Goal: Transaction & Acquisition: Purchase product/service

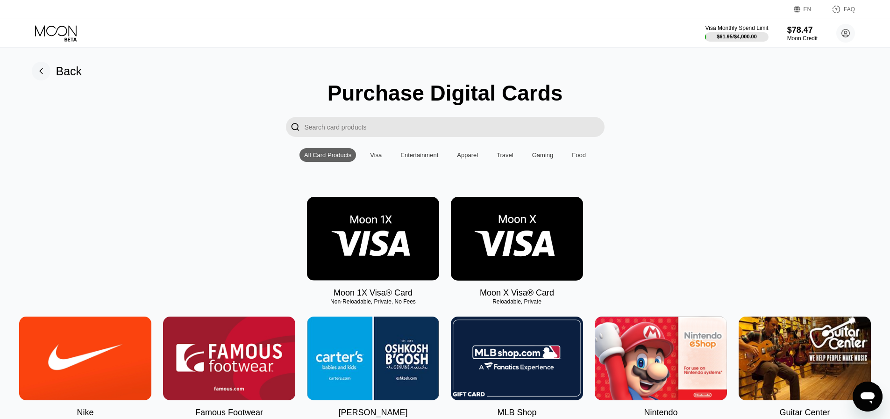
click at [357, 225] on img at bounding box center [373, 239] width 132 height 84
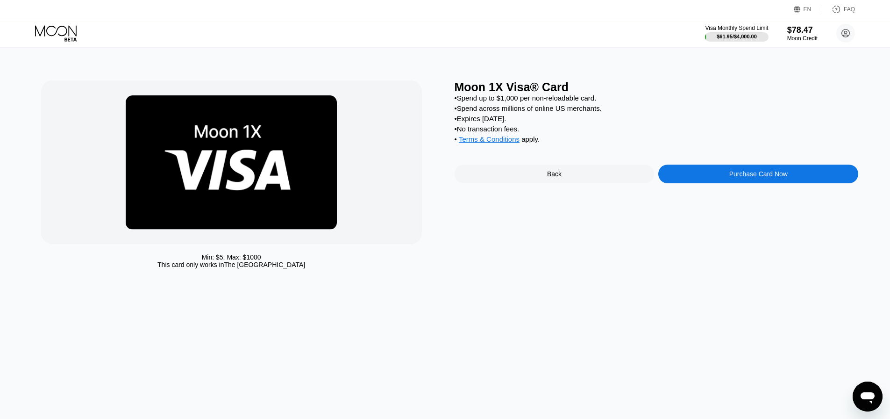
click at [724, 183] on div "Purchase Card Now" at bounding box center [759, 174] width 200 height 19
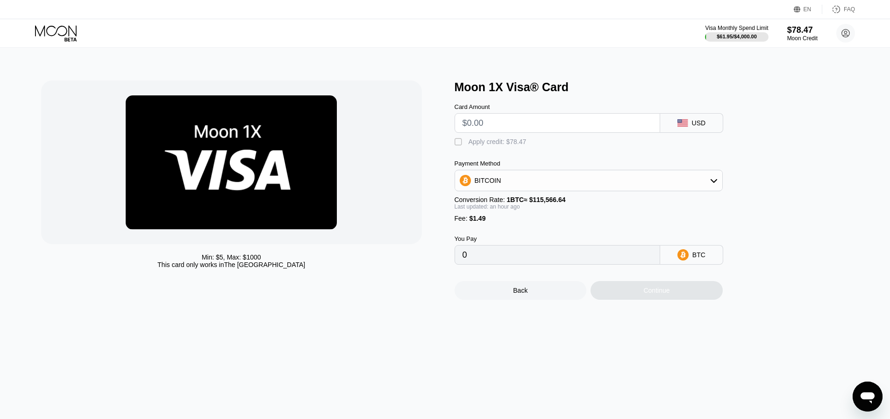
click at [522, 128] on input "text" at bounding box center [558, 123] width 190 height 19
type input "$9"
type input "0.00009065"
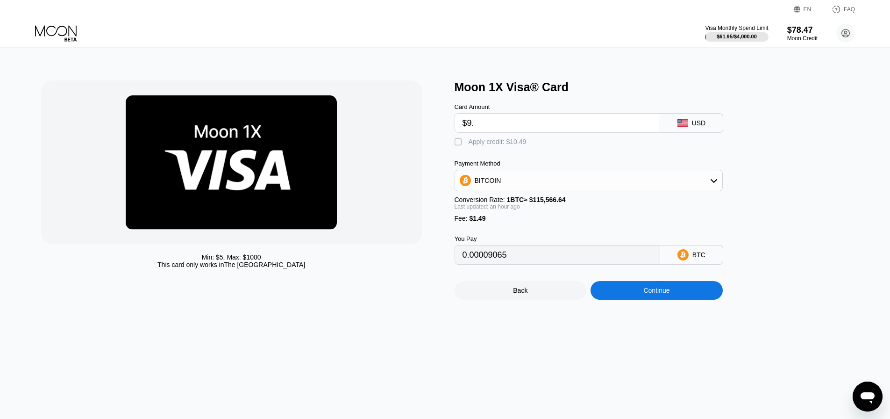
type input "$9.5"
type input "0.00009497"
type input "$9.5"
click at [486, 144] on div "Apply credit: $10.99" at bounding box center [498, 141] width 58 height 7
type input "0"
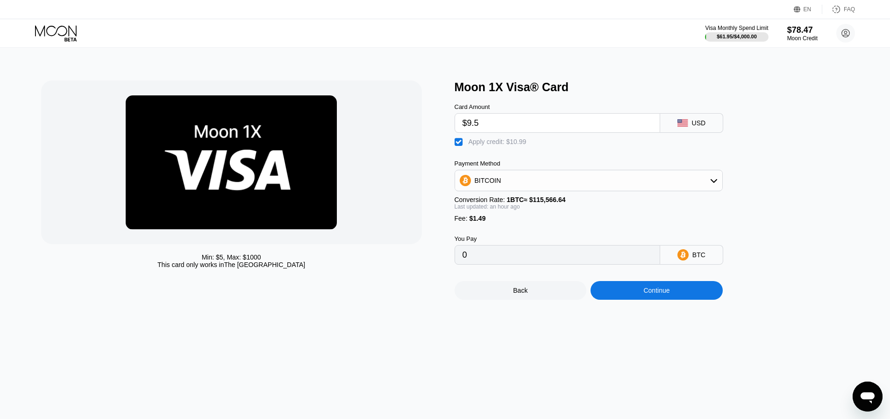
click at [649, 294] on div "Continue" at bounding box center [657, 290] width 132 height 19
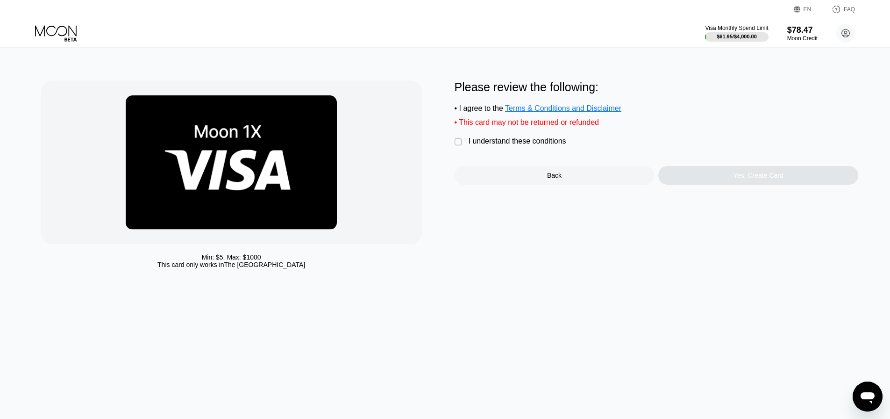
click at [479, 143] on div "I understand these conditions" at bounding box center [518, 141] width 98 height 8
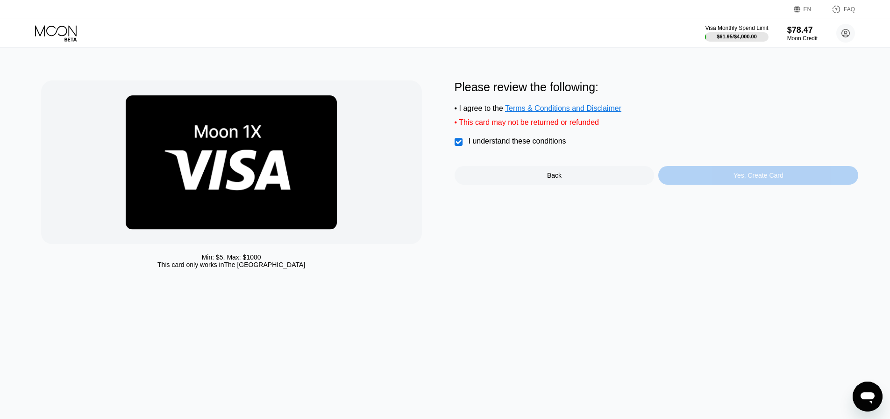
click at [715, 185] on div "Yes, Create Card" at bounding box center [759, 175] width 200 height 19
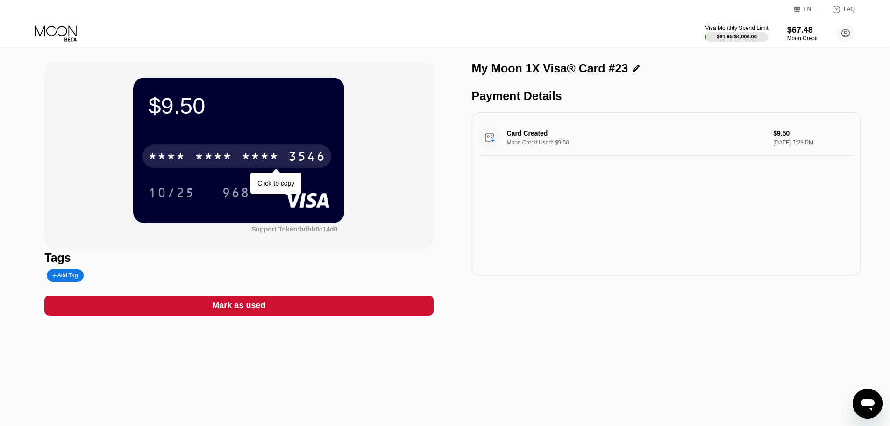
click at [229, 159] on div "* * * *" at bounding box center [213, 157] width 37 height 15
click at [218, 156] on div "6500" at bounding box center [213, 157] width 37 height 15
click at [264, 159] on div "* * * *" at bounding box center [260, 157] width 37 height 15
